Goal: Task Accomplishment & Management: Manage account settings

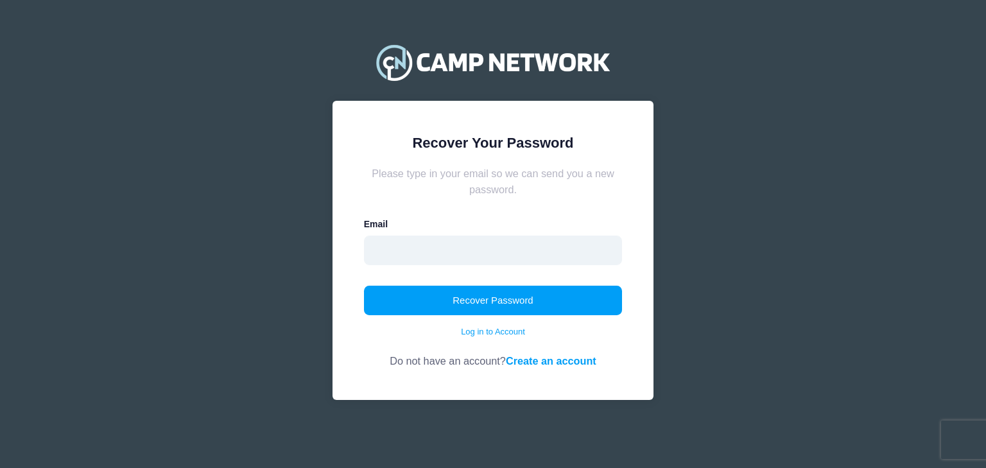
click at [481, 236] on input "email" at bounding box center [493, 251] width 259 height 30
type input "thalsey@gmail.com"
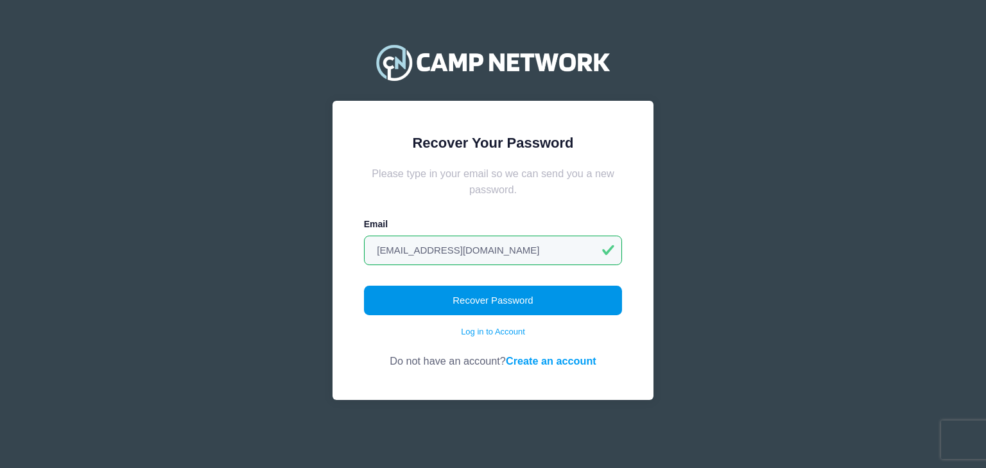
click at [438, 308] on button "Recover Password" at bounding box center [493, 301] width 259 height 30
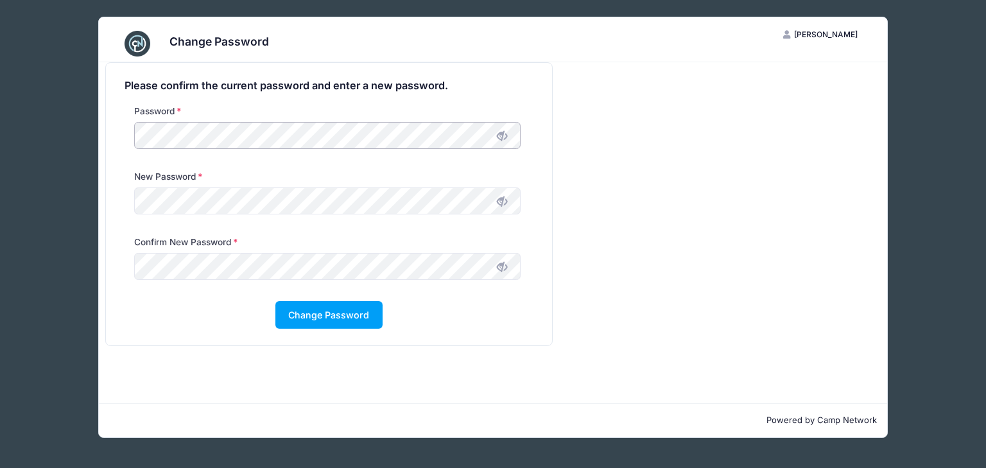
click at [76, 133] on div "Change Password TH [PERSON_NAME] My Account Logout Please confirm the current p…" at bounding box center [492, 227] width 947 height 454
click at [312, 327] on button "Change Password" at bounding box center [328, 315] width 107 height 28
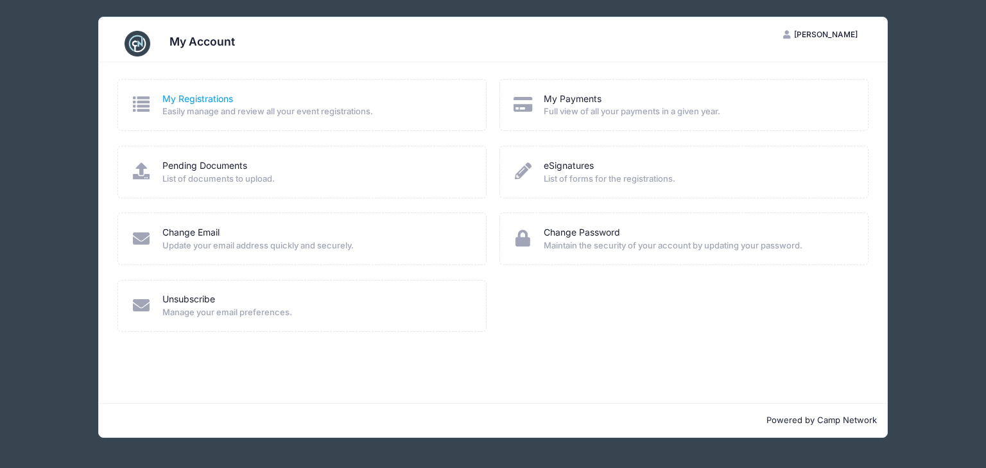
click at [216, 104] on link "My Registrations" at bounding box center [197, 98] width 71 height 13
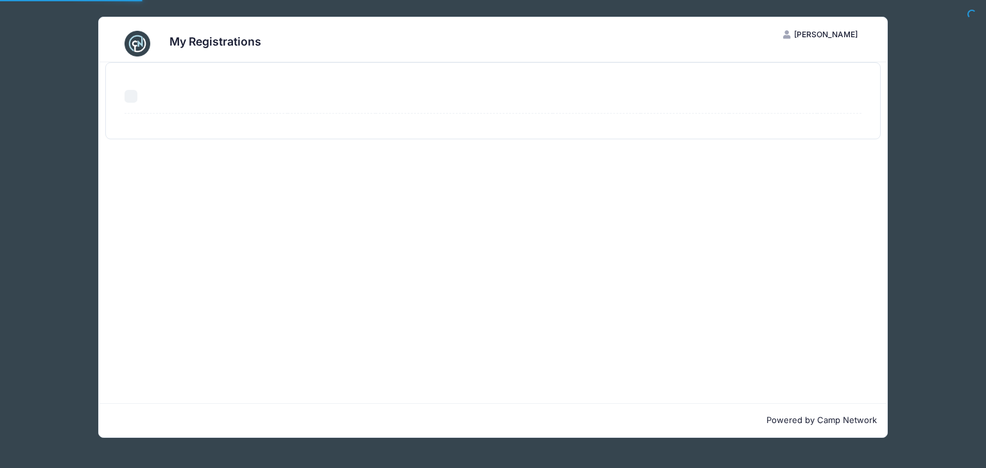
select select "50"
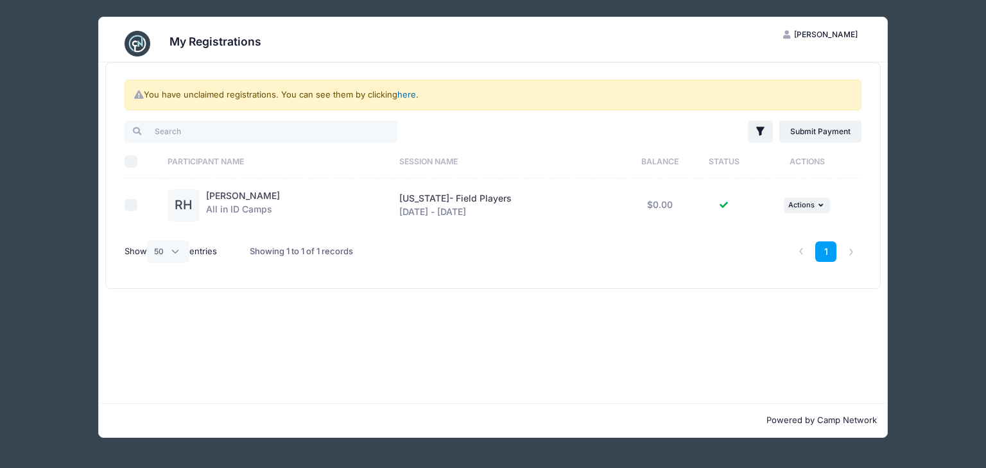
click at [412, 94] on link "here" at bounding box center [406, 94] width 19 height 10
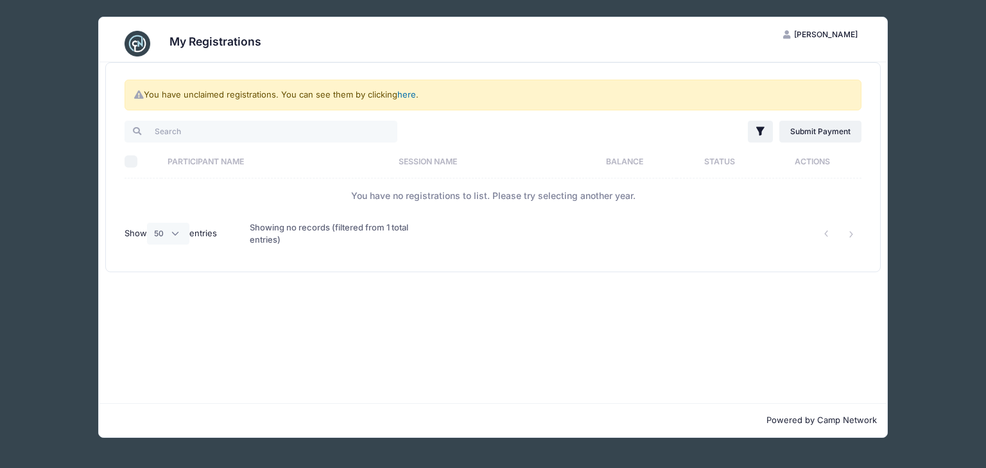
click at [413, 96] on link "here" at bounding box center [406, 94] width 19 height 10
